Goal: Transaction & Acquisition: Purchase product/service

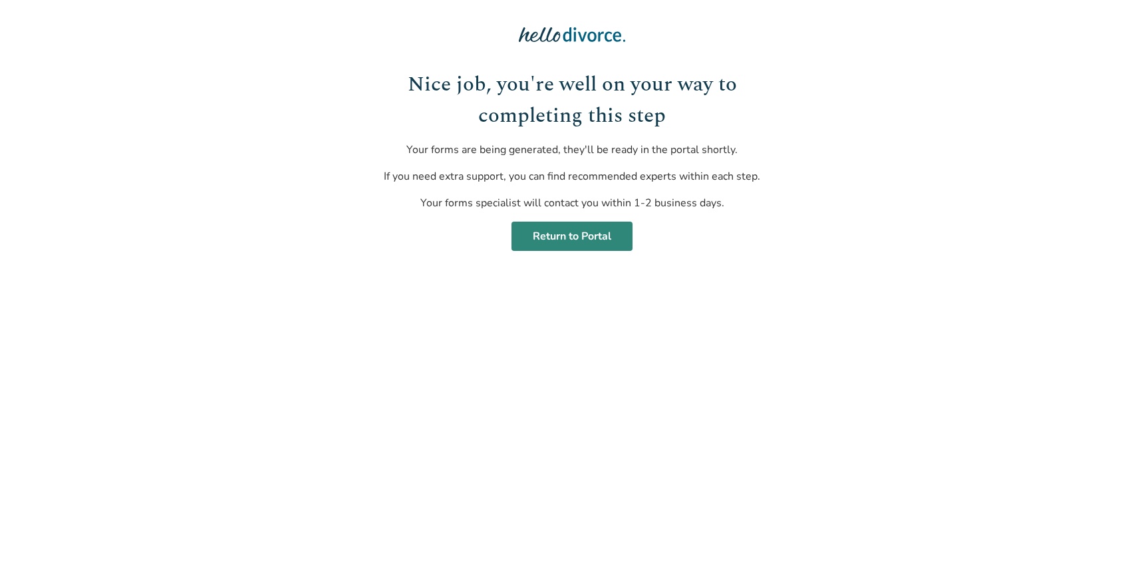
click at [540, 240] on link "Return to Portal" at bounding box center [572, 236] width 121 height 29
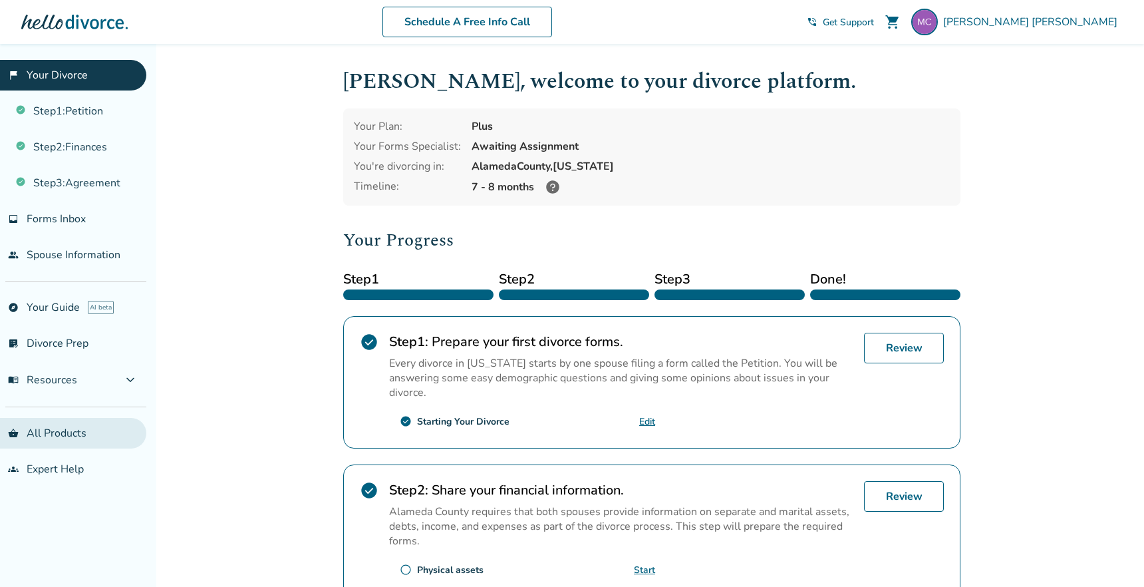
click at [39, 440] on link "shopping_basket All Products" at bounding box center [73, 433] width 146 height 31
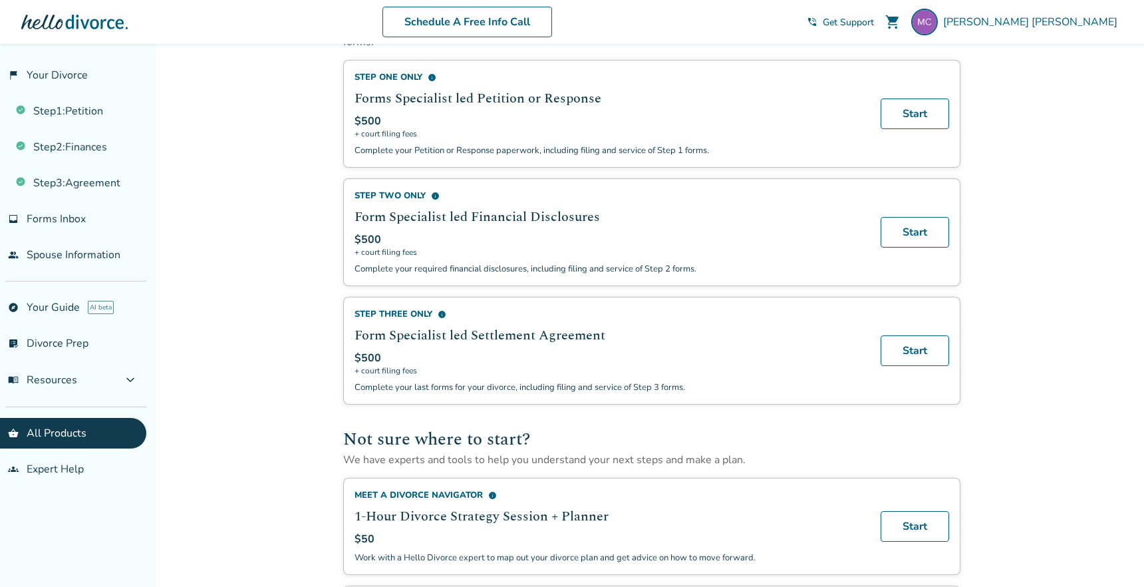
scroll to position [540, 0]
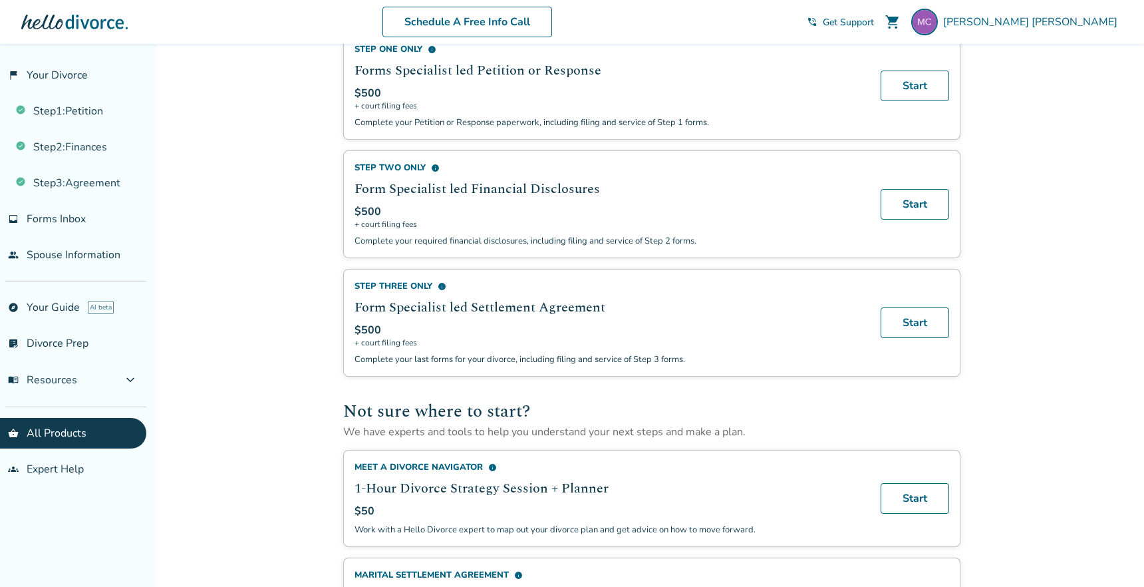
click at [401, 290] on div "Step Three Only info" at bounding box center [610, 286] width 510 height 12
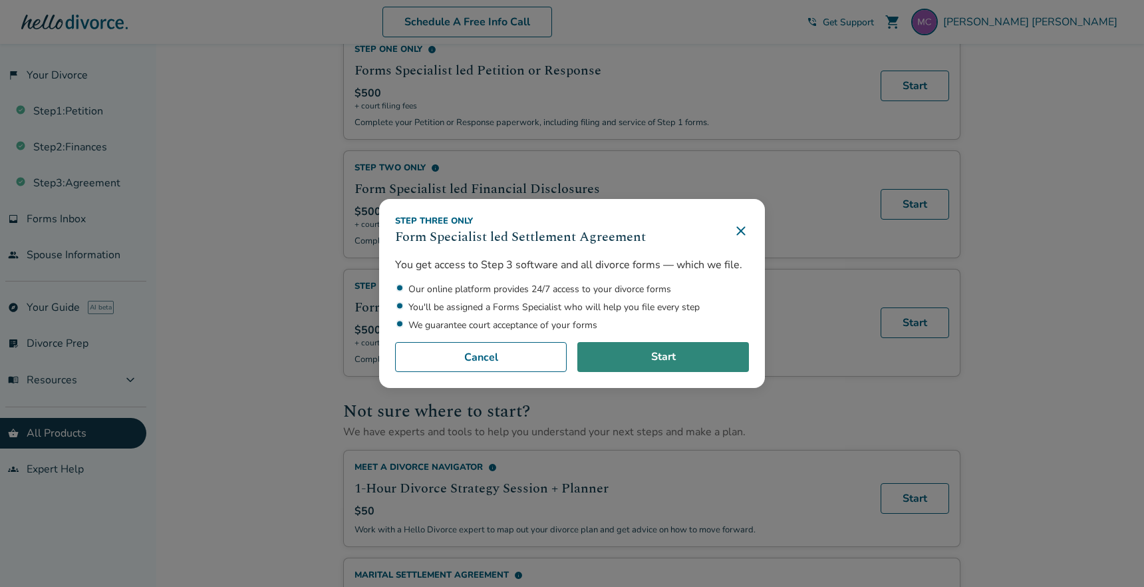
click at [631, 351] on link "Start" at bounding box center [664, 357] width 172 height 31
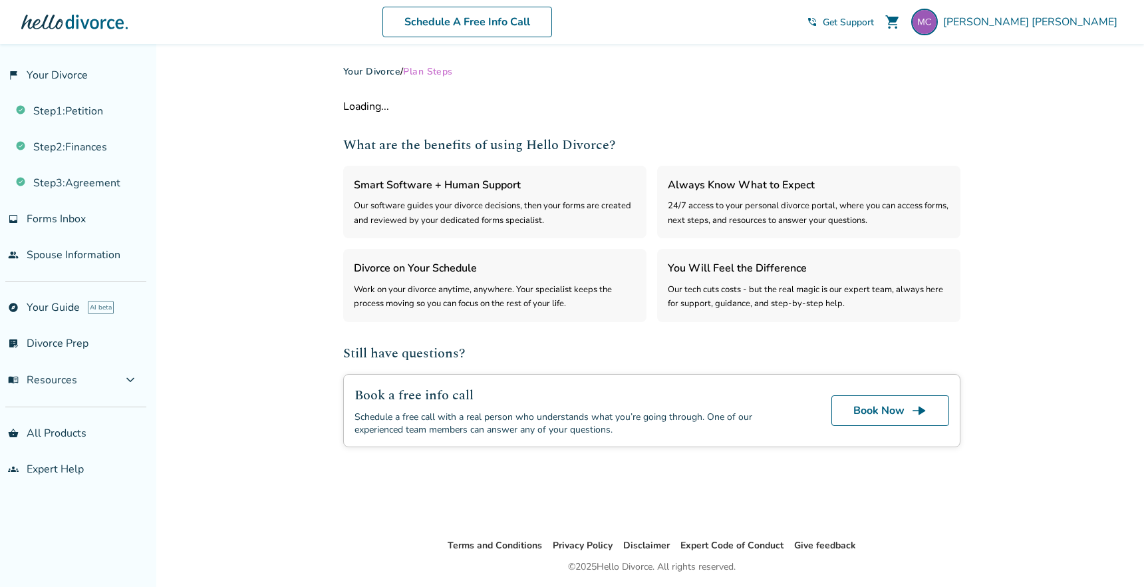
select select "***"
